Goal: Transaction & Acquisition: Purchase product/service

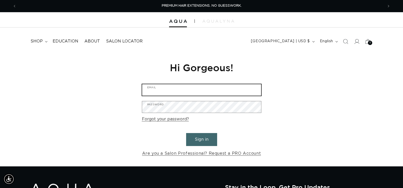
type input "letstalk@mysalonchic.com"
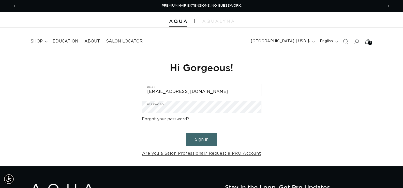
click at [203, 137] on button "Sign in" at bounding box center [201, 139] width 31 height 13
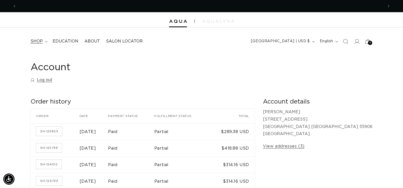
scroll to position [0, 734]
click at [48, 41] on summary "shop" at bounding box center [38, 41] width 22 height 11
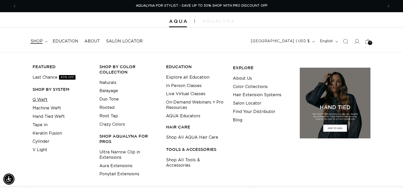
click at [43, 100] on link "Q Weft" at bounding box center [40, 100] width 15 height 8
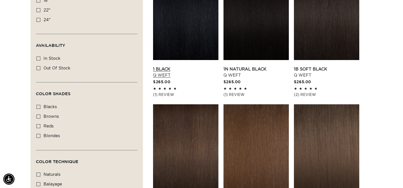
scroll to position [153, 0]
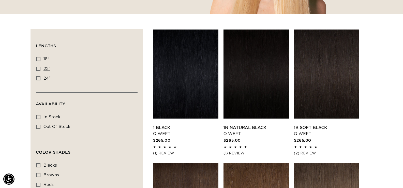
click at [37, 67] on icon at bounding box center [38, 69] width 4 height 4
click at [37, 67] on input "22" 22" (5 products)" at bounding box center [38, 69] width 4 height 4
checkbox input "true"
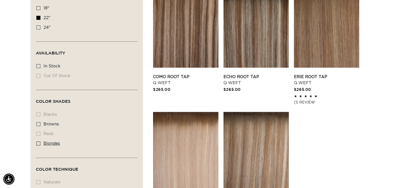
scroll to position [0, 367]
click at [38, 143] on icon at bounding box center [38, 143] width 4 height 4
click at [38, 143] on input "blondes blondes (5 products)" at bounding box center [38, 143] width 4 height 4
checkbox input "true"
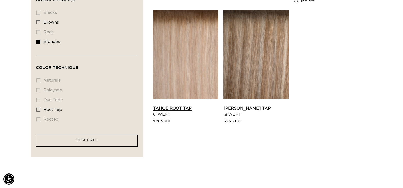
scroll to position [0, 367]
click at [194, 105] on link "Tahoe Root Tap Q Weft" at bounding box center [185, 111] width 65 height 12
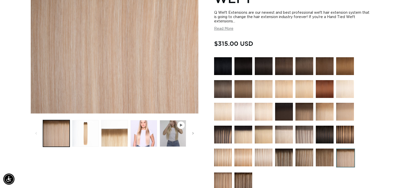
scroll to position [0, 734]
click at [264, 155] on img at bounding box center [264, 158] width 18 height 18
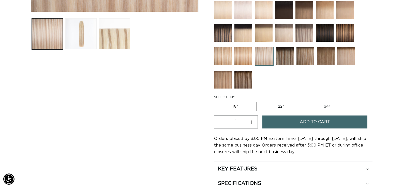
scroll to position [0, 367]
click at [282, 108] on label "22" Variant sold out or unavailable" at bounding box center [280, 106] width 43 height 9
click at [260, 101] on input "22" Variant sold out or unavailable" at bounding box center [259, 101] width 0 height 0
radio input "true"
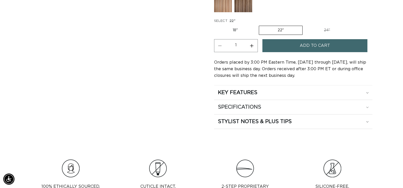
scroll to position [0, 367]
click at [244, 96] on h2 "SPECIFICATIONS" at bounding box center [237, 92] width 39 height 7
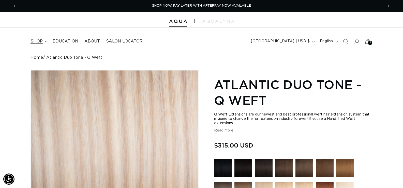
click at [36, 43] on span "shop" at bounding box center [37, 41] width 12 height 5
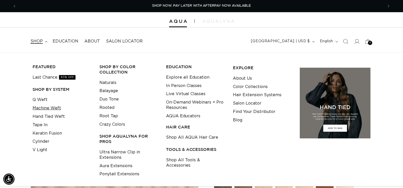
click at [55, 109] on link "Machine Weft" at bounding box center [47, 108] width 28 height 8
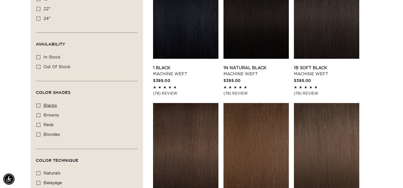
scroll to position [203, 0]
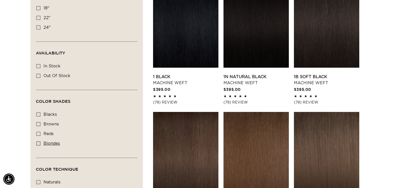
click at [38, 141] on icon at bounding box center [38, 143] width 4 height 4
click at [38, 141] on input "blondes blondes (20 products)" at bounding box center [38, 143] width 4 height 4
checkbox input "true"
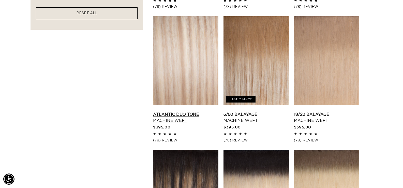
click at [186, 114] on link "Atlantic Duo Tone Machine Weft" at bounding box center [185, 117] width 65 height 12
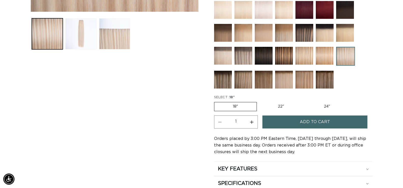
scroll to position [0, 367]
click at [281, 108] on label "22" Variant sold out or unavailable" at bounding box center [280, 106] width 43 height 9
click at [260, 101] on input "22" Variant sold out or unavailable" at bounding box center [259, 101] width 0 height 0
radio input "true"
click at [331, 106] on label "24" Variant sold out or unavailable" at bounding box center [326, 106] width 43 height 9
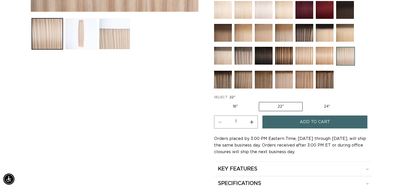
click at [305, 101] on input "24" Variant sold out or unavailable" at bounding box center [305, 101] width 0 height 0
radio input "true"
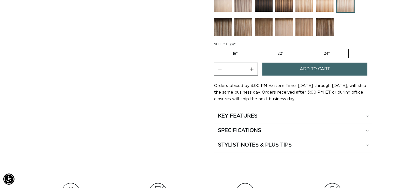
scroll to position [254, 0]
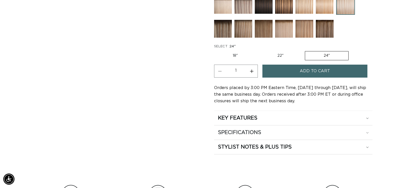
click at [276, 121] on div "SPECIFICATIONS" at bounding box center [293, 118] width 151 height 7
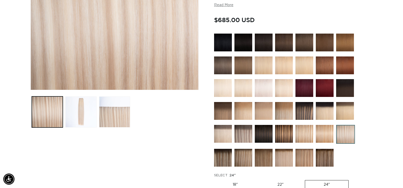
scroll to position [0, 0]
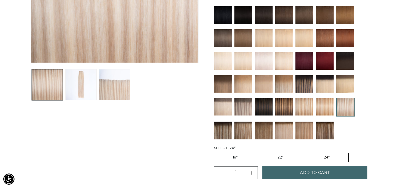
click at [280, 156] on label "22" Variant sold out or unavailable" at bounding box center [280, 157] width 43 height 9
click at [259, 152] on input "22" Variant sold out or unavailable" at bounding box center [259, 152] width 0 height 0
radio input "true"
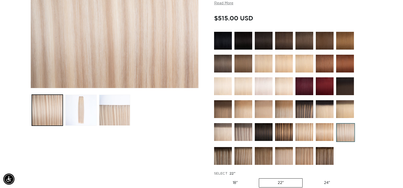
click at [241, 183] on label "18" Variant sold out or unavailable" at bounding box center [235, 183] width 42 height 9
click at [216, 178] on input "18" Variant sold out or unavailable" at bounding box center [215, 177] width 0 height 0
radio input "true"
